Goal: Task Accomplishment & Management: Complete application form

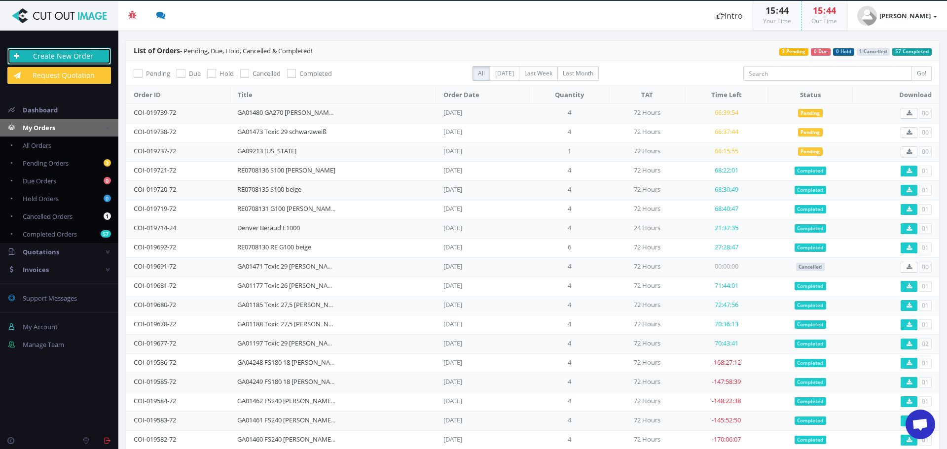
click at [83, 53] on link "Create New Order" at bounding box center [59, 56] width 104 height 17
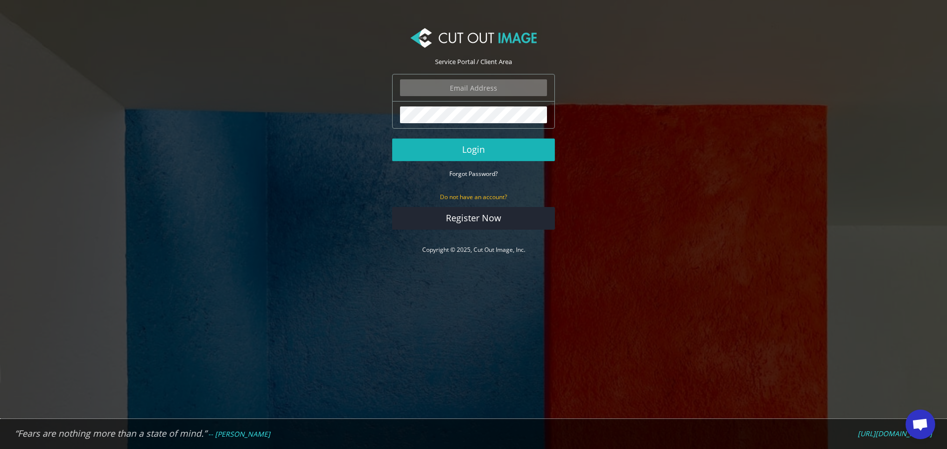
type input "f.brunner@pentagonsports.de"
click at [492, 151] on button "Login" at bounding box center [473, 150] width 163 height 23
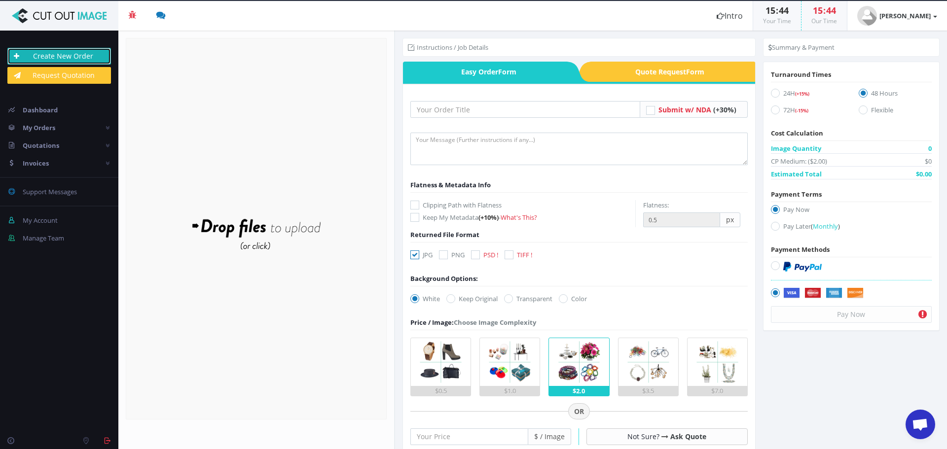
click at [95, 57] on link "Create New Order" at bounding box center [59, 56] width 104 height 17
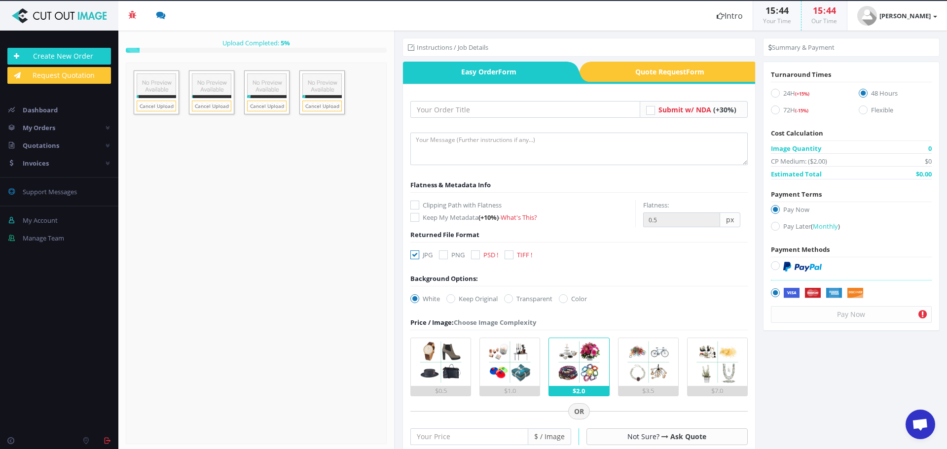
drag, startPoint x: 513, startPoint y: 118, endPoint x: 506, endPoint y: 101, distance: 19.0
click at [513, 118] on form "Submit w/ NDA (+30%)" at bounding box center [578, 398] width 337 height 594
drag, startPoint x: 506, startPoint y: 109, endPoint x: 512, endPoint y: 118, distance: 10.7
click at [506, 109] on input "text" at bounding box center [525, 109] width 230 height 17
paste input "GA01187 Toxic 27,5 [PERSON_NAME] khaki"
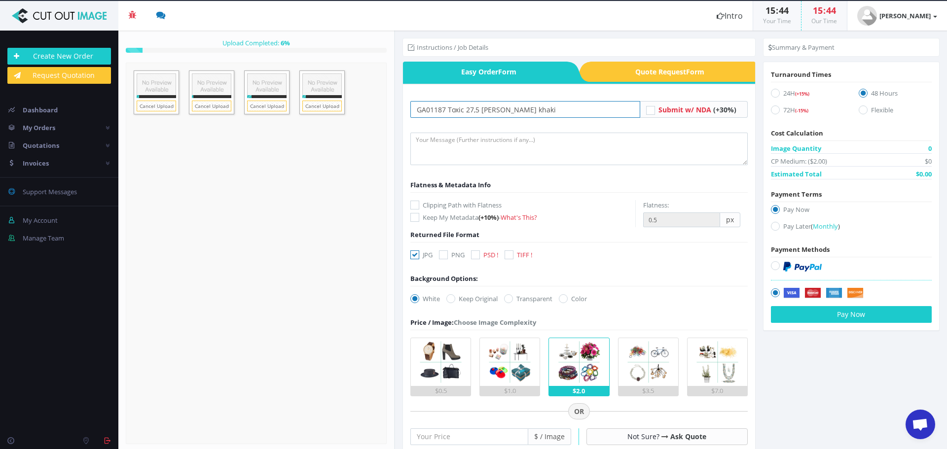
type input "GA01187 Toxic 27,5 [PERSON_NAME] khaki"
click at [441, 160] on textarea at bounding box center [578, 149] width 337 height 33
type textarea "Hi, please create clipping path and retouch frame and fork. Thank you :)"
click at [409, 204] on div "GA01187 Toxic 27,5 schwarz khaki px" at bounding box center [579, 398] width 352 height 628
click at [416, 206] on icon at bounding box center [414, 205] width 9 height 9
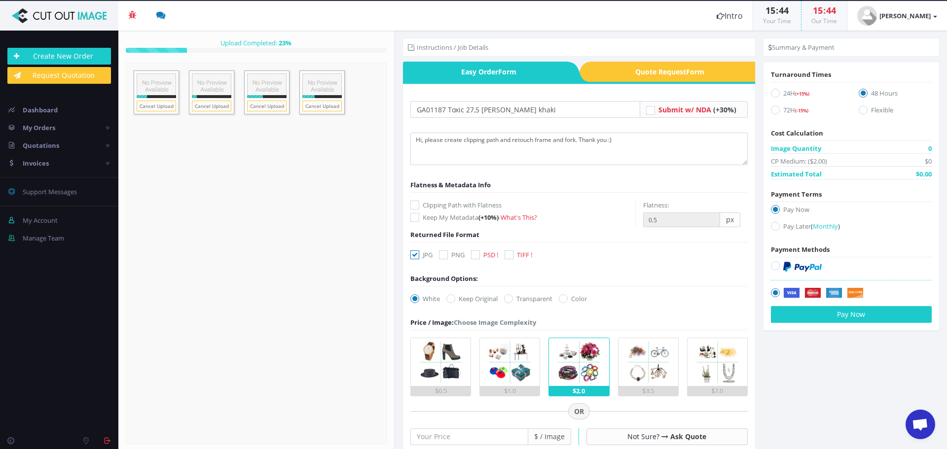
click at [416, 206] on input "Clipping Path with Flatness" at bounding box center [416, 205] width 6 height 6
checkbox input "true"
click at [414, 251] on icon at bounding box center [414, 254] width 9 height 9
click at [414, 252] on input "JPG" at bounding box center [416, 255] width 6 height 6
checkbox input "false"
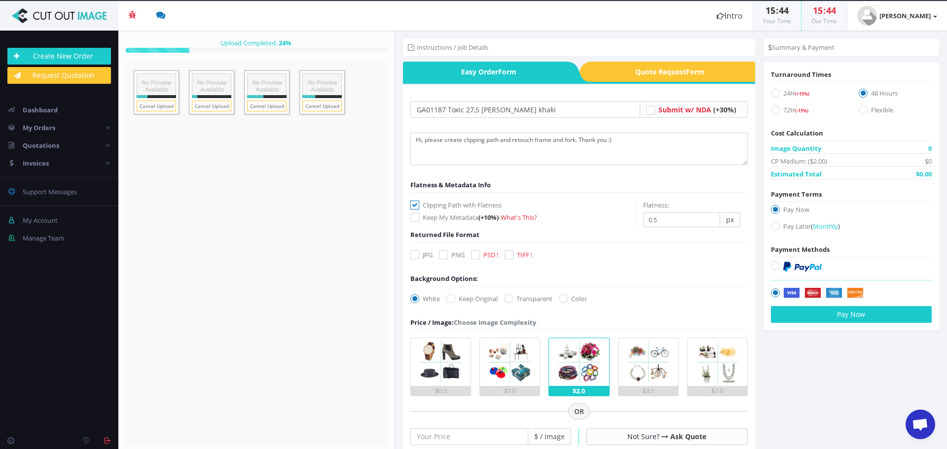
click at [473, 256] on icon at bounding box center [475, 254] width 9 height 9
click at [473, 256] on input "PSD !" at bounding box center [476, 255] width 6 height 6
checkbox input "true"
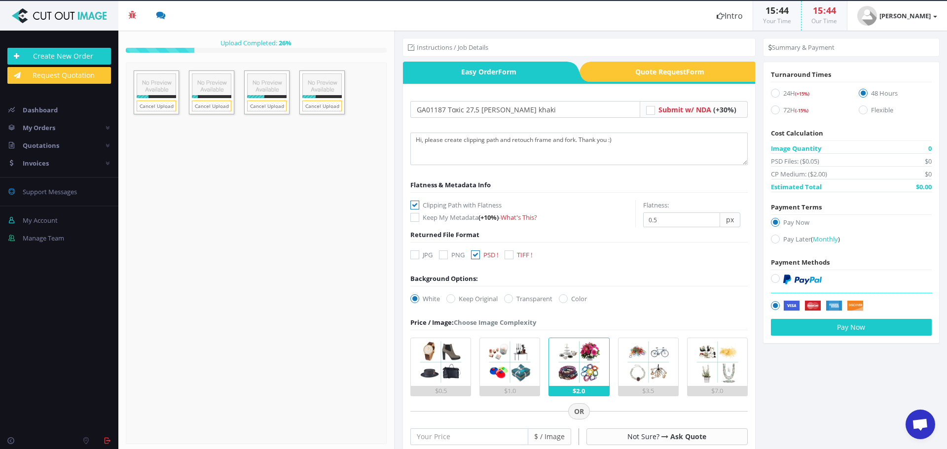
click at [513, 296] on icon at bounding box center [508, 298] width 9 height 9
click at [513, 296] on input "Transparent" at bounding box center [509, 299] width 6 height 6
radio input "true"
click at [498, 436] on input "number" at bounding box center [469, 436] width 118 height 17
type input "25"
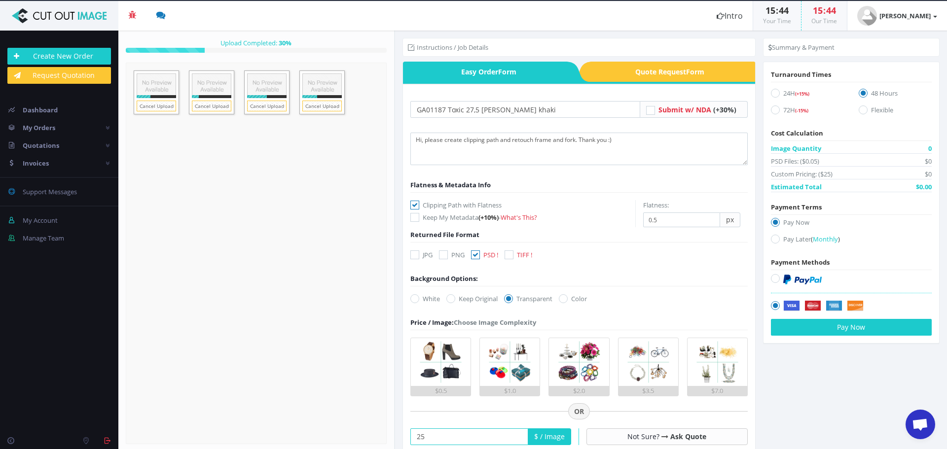
click at [774, 108] on icon at bounding box center [775, 109] width 9 height 9
click at [774, 108] on input "72H (-15%)" at bounding box center [776, 110] width 6 height 6
radio input "true"
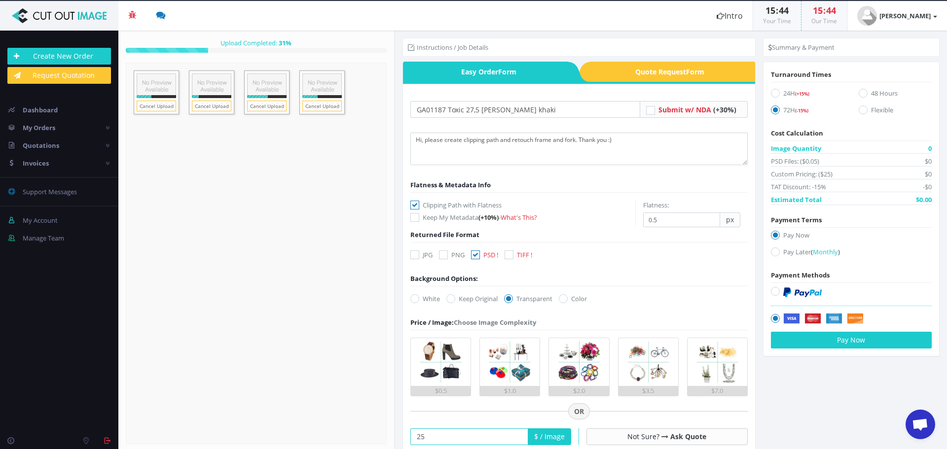
click at [771, 251] on icon at bounding box center [775, 251] width 9 height 9
click at [773, 251] on input "Pay Later ( Monthly )" at bounding box center [776, 252] width 6 height 6
radio input "true"
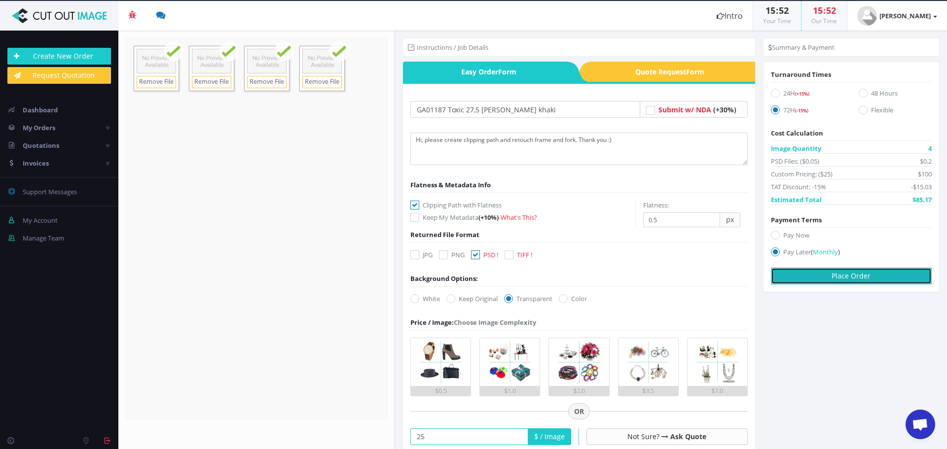
click at [872, 277] on button "Place Order" at bounding box center [851, 276] width 161 height 17
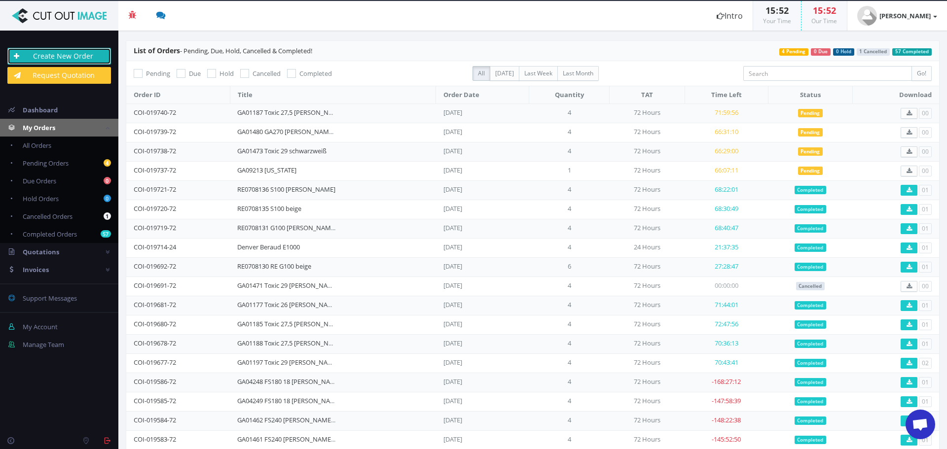
click at [70, 59] on link "Create New Order" at bounding box center [59, 56] width 104 height 17
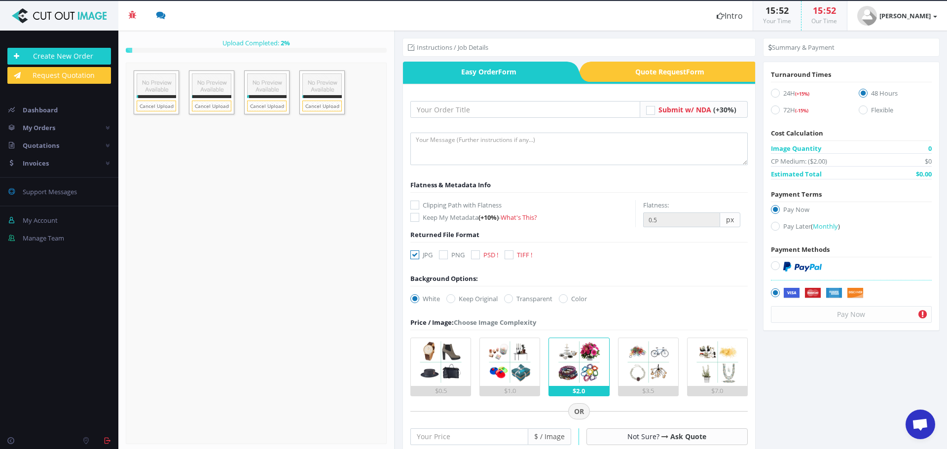
click at [413, 206] on icon at bounding box center [414, 205] width 9 height 9
click at [413, 206] on input "Clipping Path with Flatness" at bounding box center [416, 205] width 6 height 6
checkbox input "true"
drag, startPoint x: 412, startPoint y: 253, endPoint x: 456, endPoint y: 255, distance: 44.9
click at [412, 253] on icon at bounding box center [414, 254] width 9 height 9
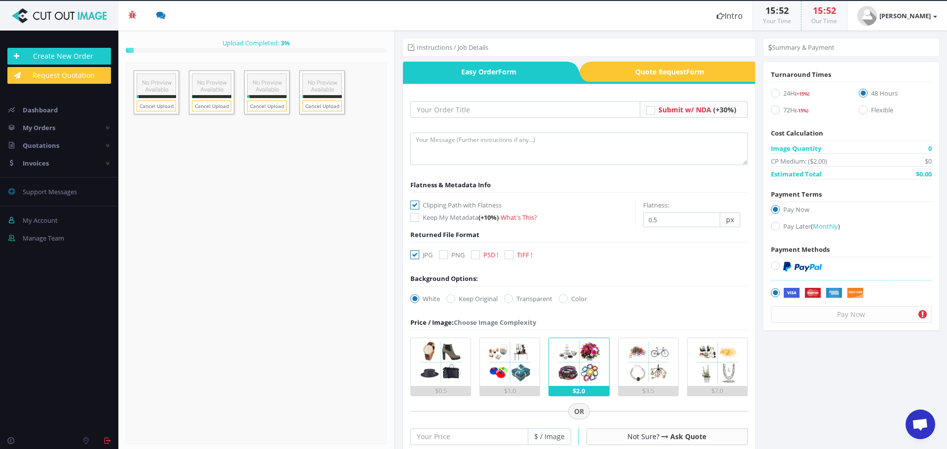
click at [413, 253] on input "JPG" at bounding box center [416, 255] width 6 height 6
checkbox input "false"
click at [473, 253] on icon at bounding box center [475, 254] width 9 height 9
click at [473, 253] on input "PSD !" at bounding box center [476, 255] width 6 height 6
checkbox input "true"
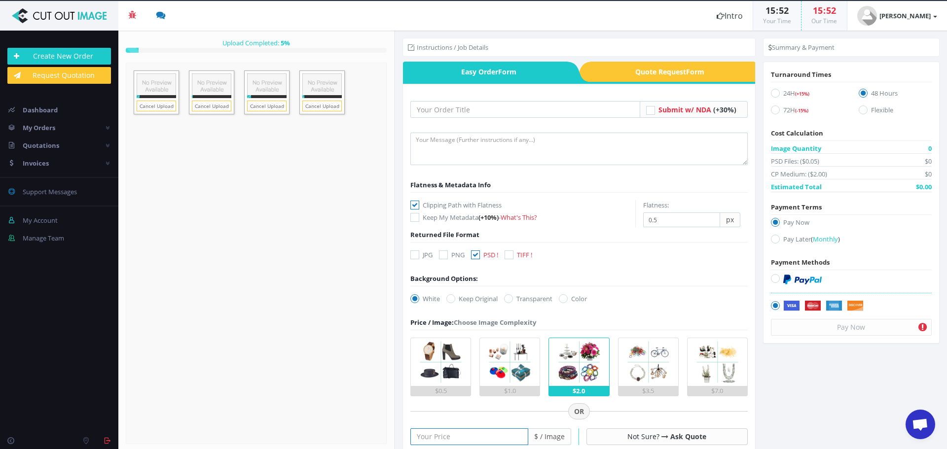
click at [466, 436] on input "number" at bounding box center [469, 436] width 118 height 17
type input "25"
click at [511, 300] on icon at bounding box center [508, 298] width 9 height 9
click at [511, 300] on input "Transparent" at bounding box center [509, 299] width 6 height 6
radio input "true"
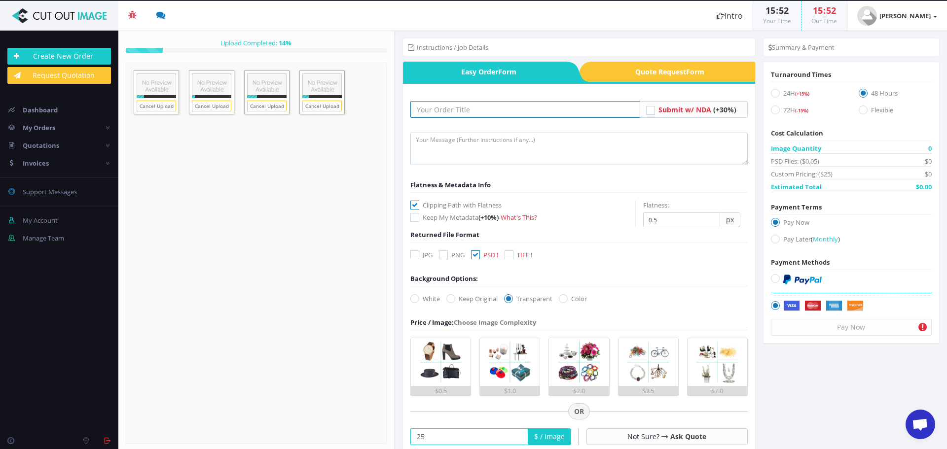
drag, startPoint x: 457, startPoint y: 105, endPoint x: 458, endPoint y: 118, distance: 13.4
click at [457, 105] on input "text" at bounding box center [525, 109] width 230 height 17
paste input "DX10245 MAG"
type input "DX10245 MAG"
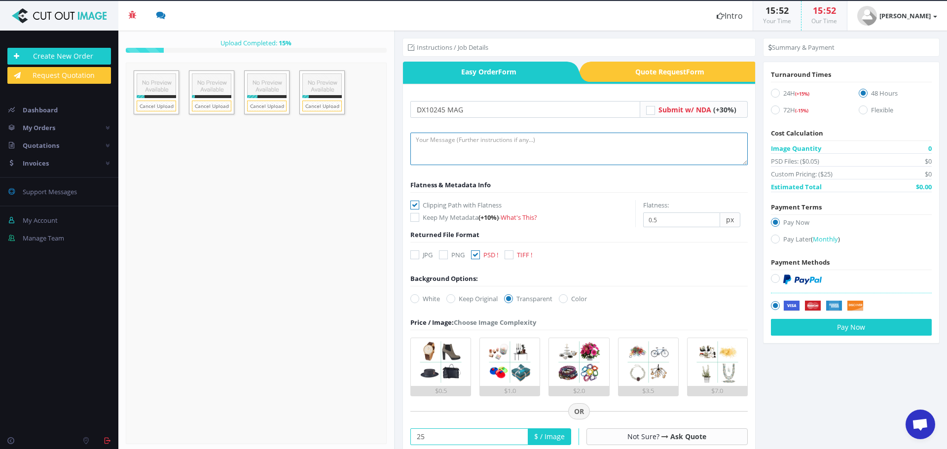
click at [462, 147] on textarea at bounding box center [578, 149] width 337 height 33
type textarea "Hi, please create clipping path and do full retouch. thank you."
click at [781, 110] on label "72H (-15%)" at bounding box center [807, 111] width 73 height 13
click at [779, 110] on input "72H (-15%)" at bounding box center [776, 110] width 6 height 6
radio input "true"
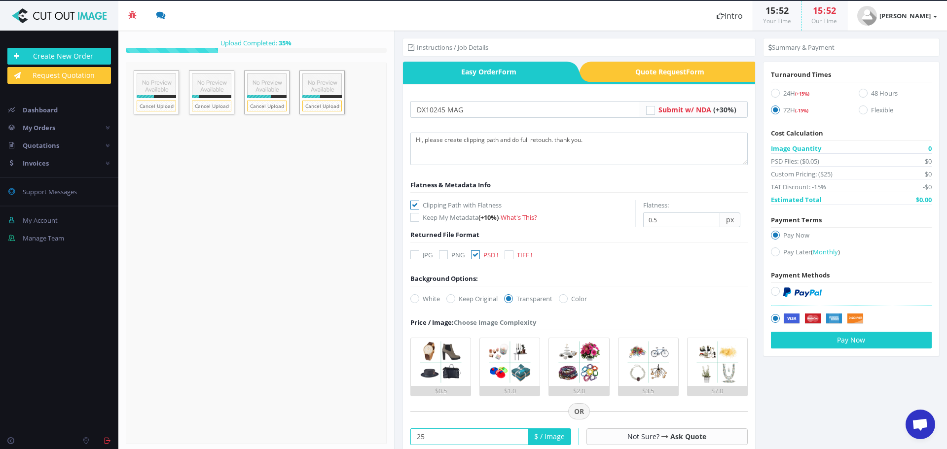
click at [771, 256] on icon at bounding box center [775, 251] width 9 height 9
click at [773, 255] on input "Pay Later ( Monthly )" at bounding box center [776, 252] width 6 height 6
radio input "true"
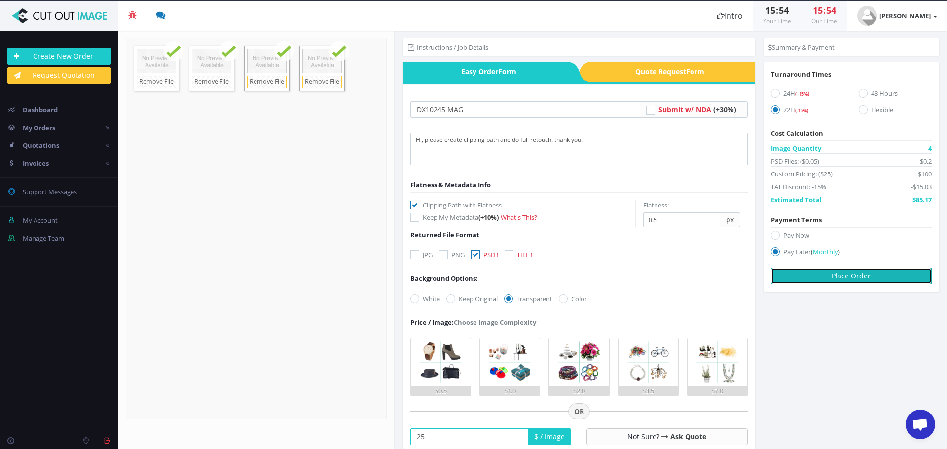
click at [835, 272] on button "Place Order" at bounding box center [851, 276] width 161 height 17
